Goal: Find specific page/section: Find specific page/section

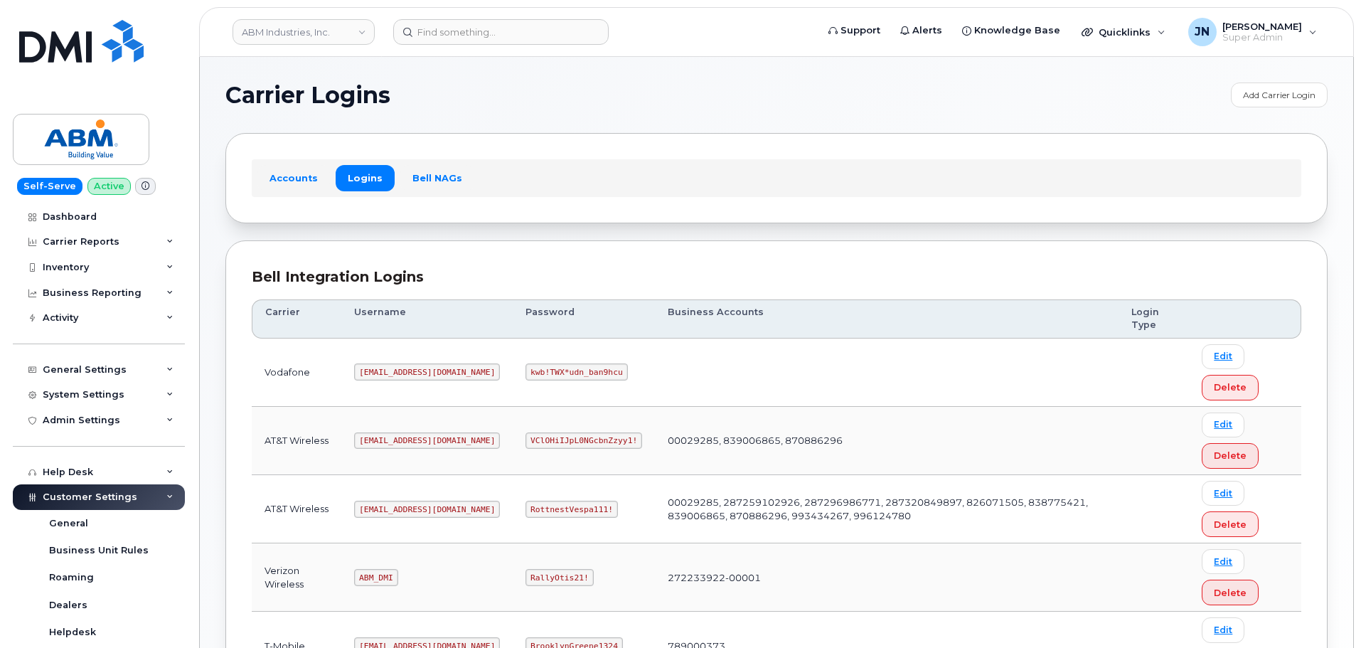
scroll to position [222, 0]
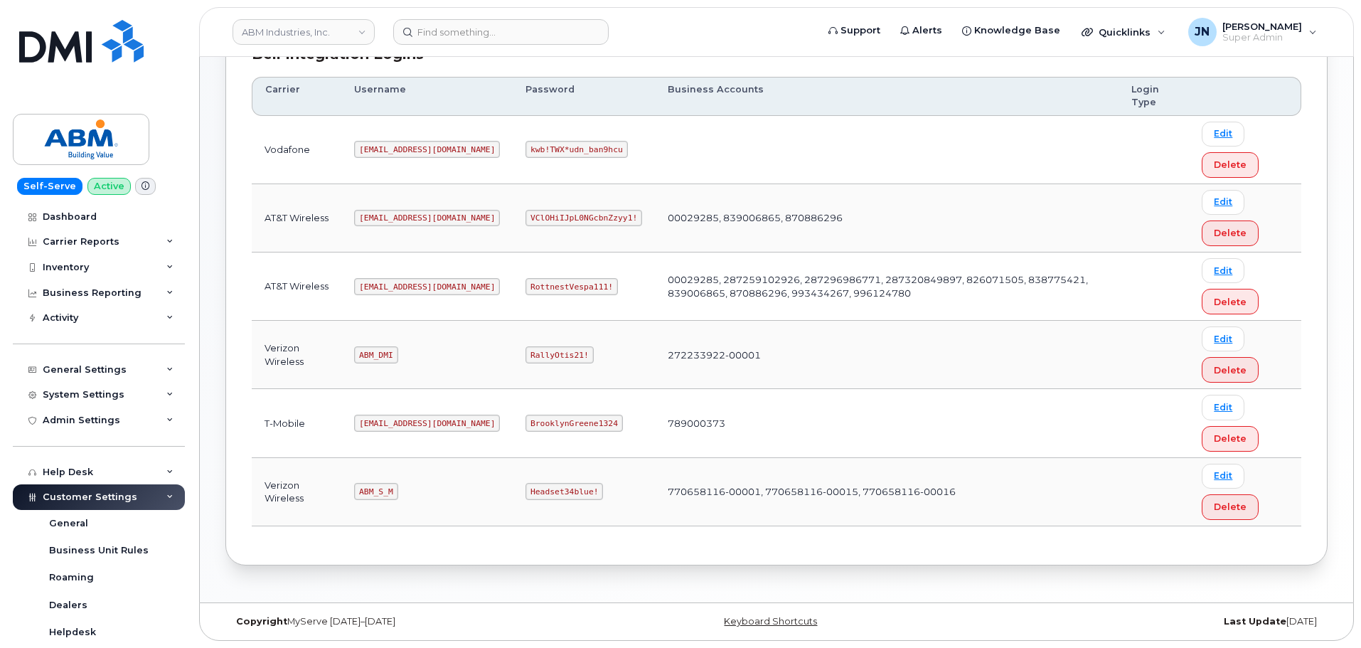
click at [384, 492] on code "ABM_S_M" at bounding box center [375, 491] width 43 height 17
click at [384, 491] on code "ABM_S_M" at bounding box center [375, 491] width 43 height 17
copy code "ABM_S_M"
click at [525, 487] on code "Headset34blue!" at bounding box center [563, 491] width 77 height 17
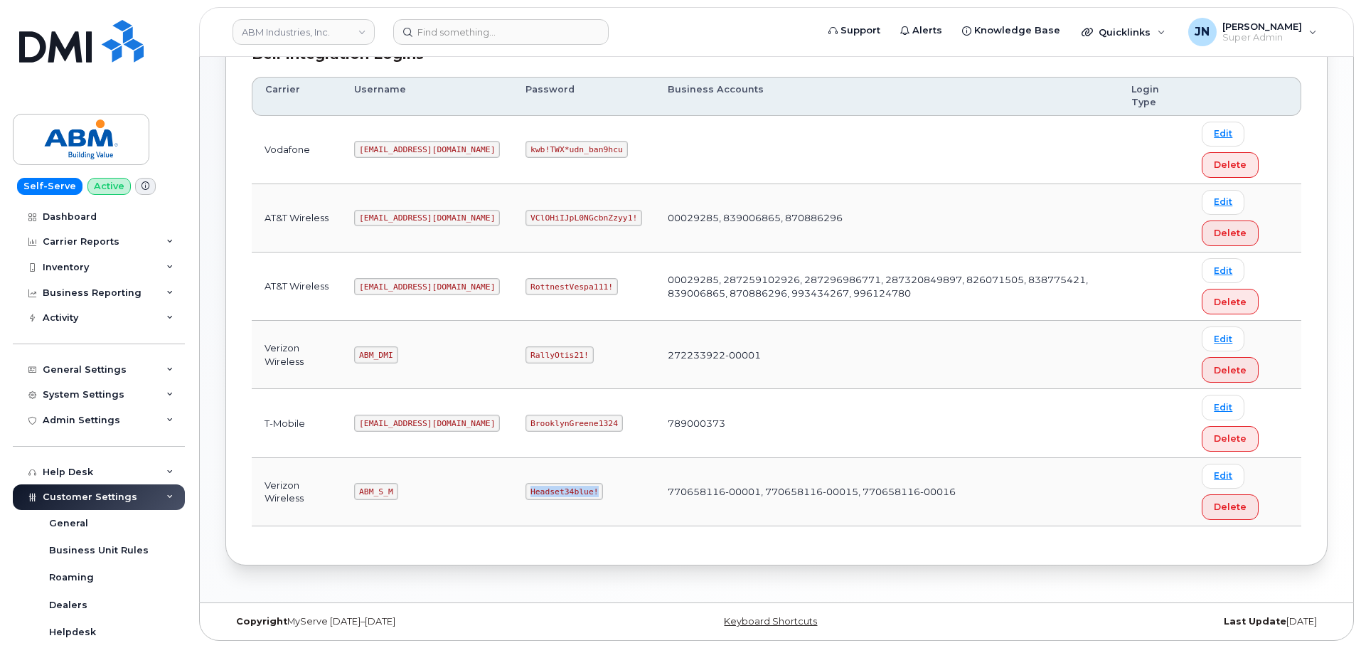
click at [525, 487] on code "Headset34blue!" at bounding box center [563, 491] width 77 height 17
copy code "Headset34blue!"
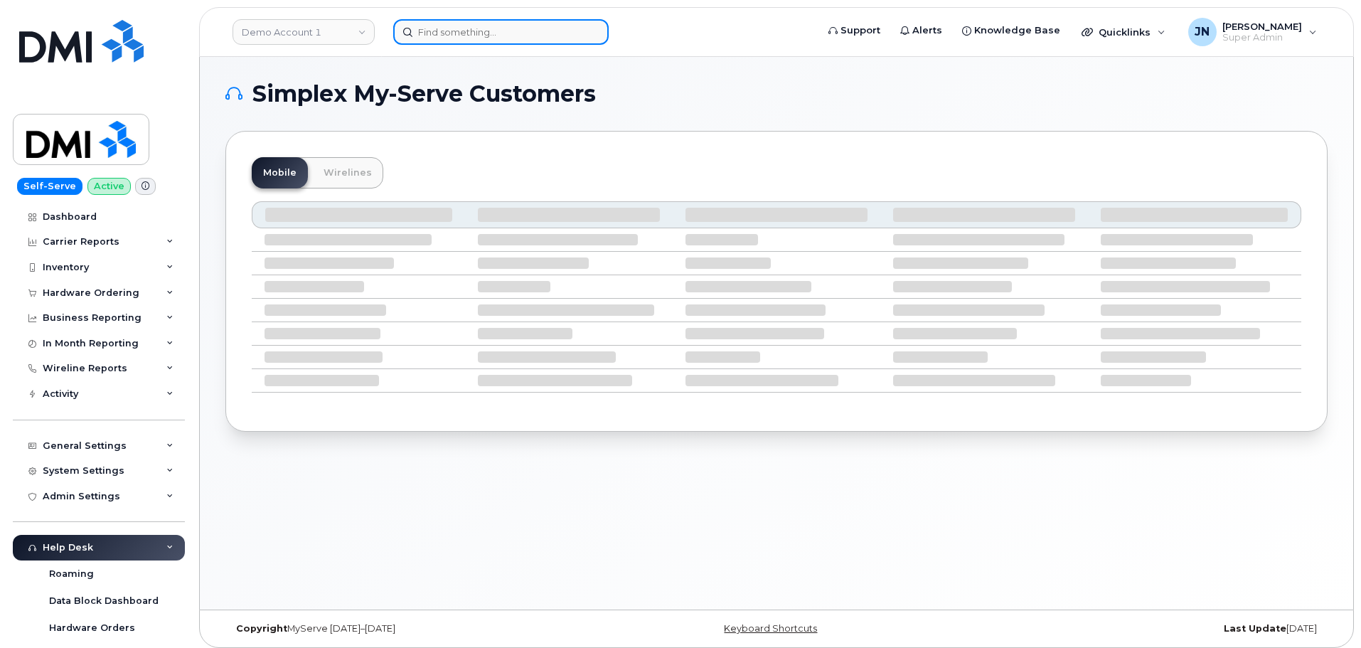
click at [535, 28] on input at bounding box center [500, 32] width 215 height 26
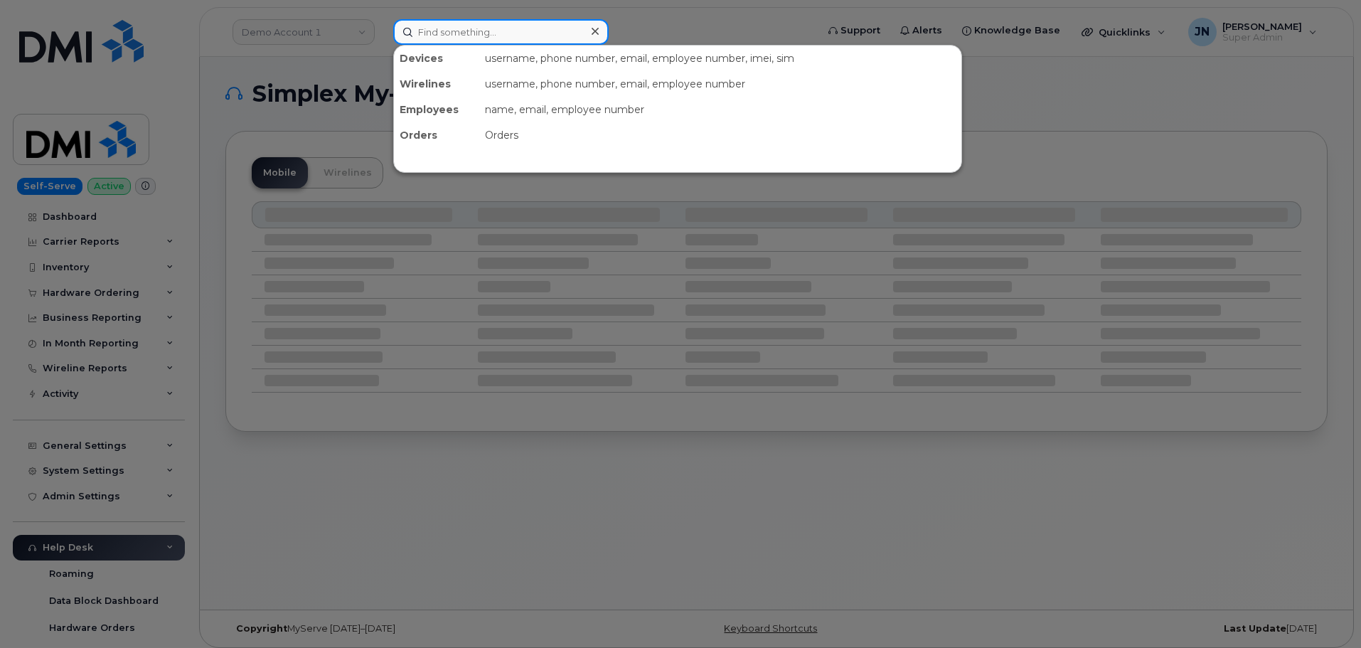
paste input "3465770369"
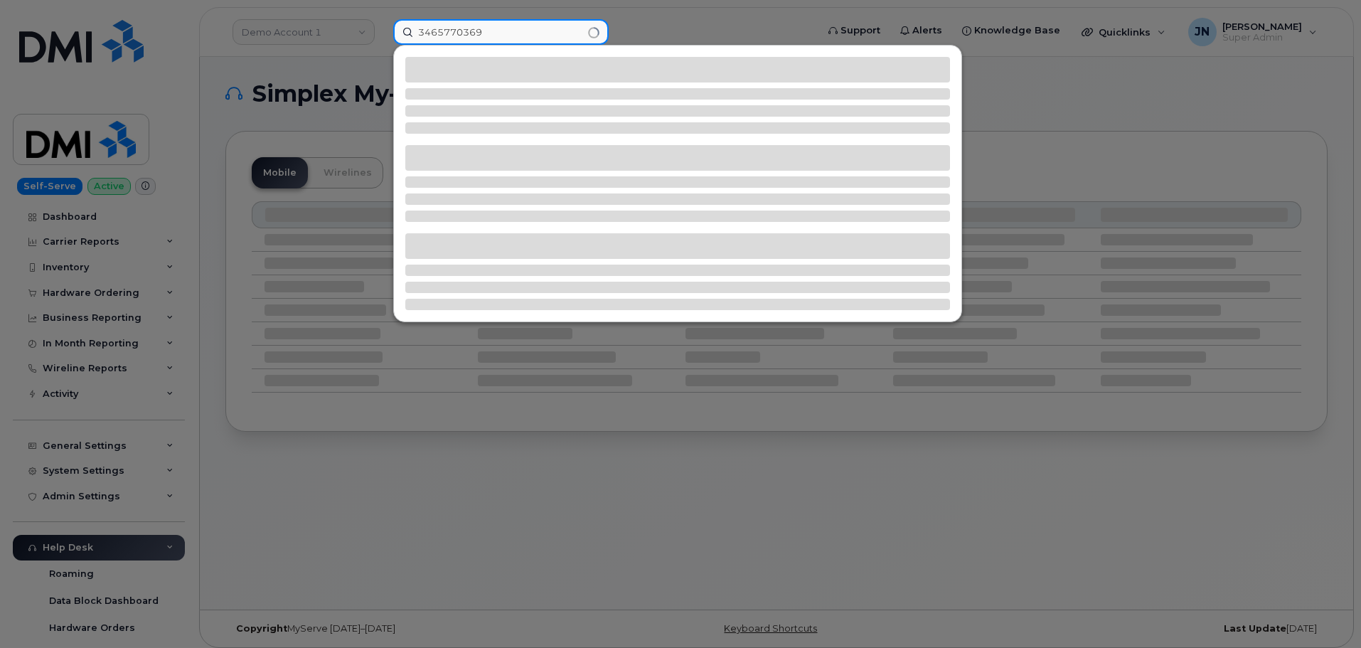
type input "3465770369"
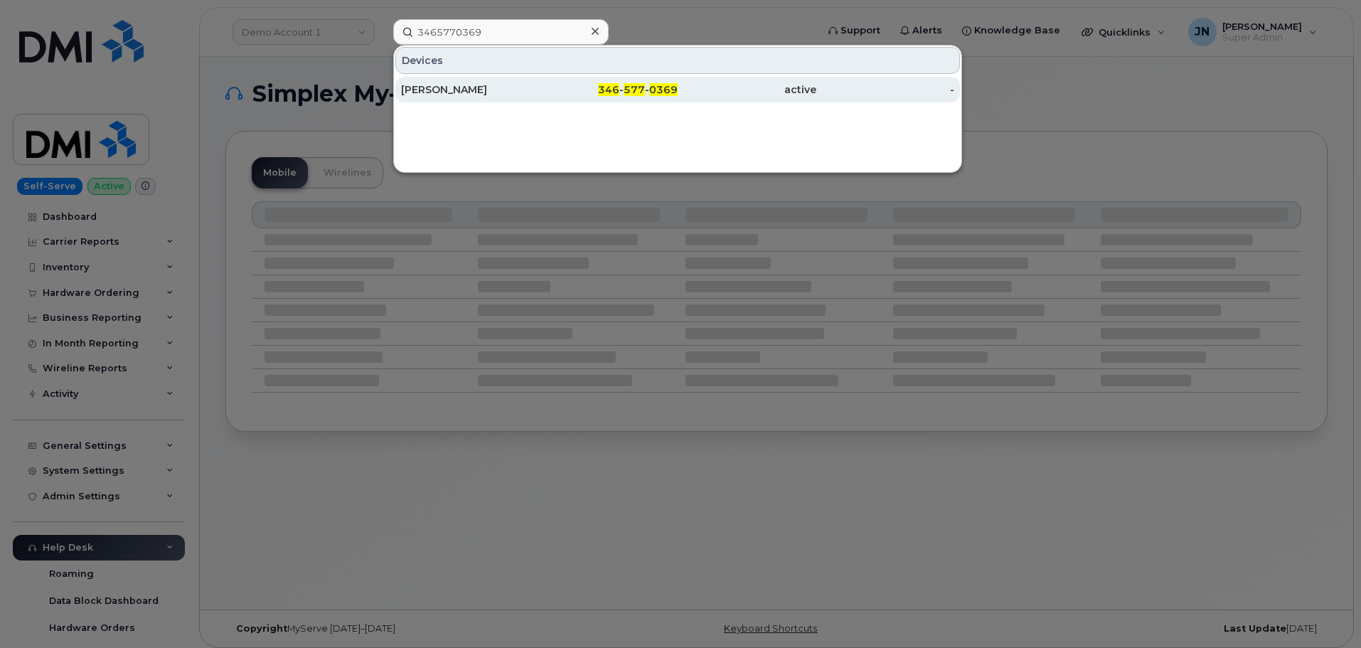
click at [660, 96] on div "346 - 577 - 0369" at bounding box center [609, 89] width 139 height 14
